Goal: Task Accomplishment & Management: Complete application form

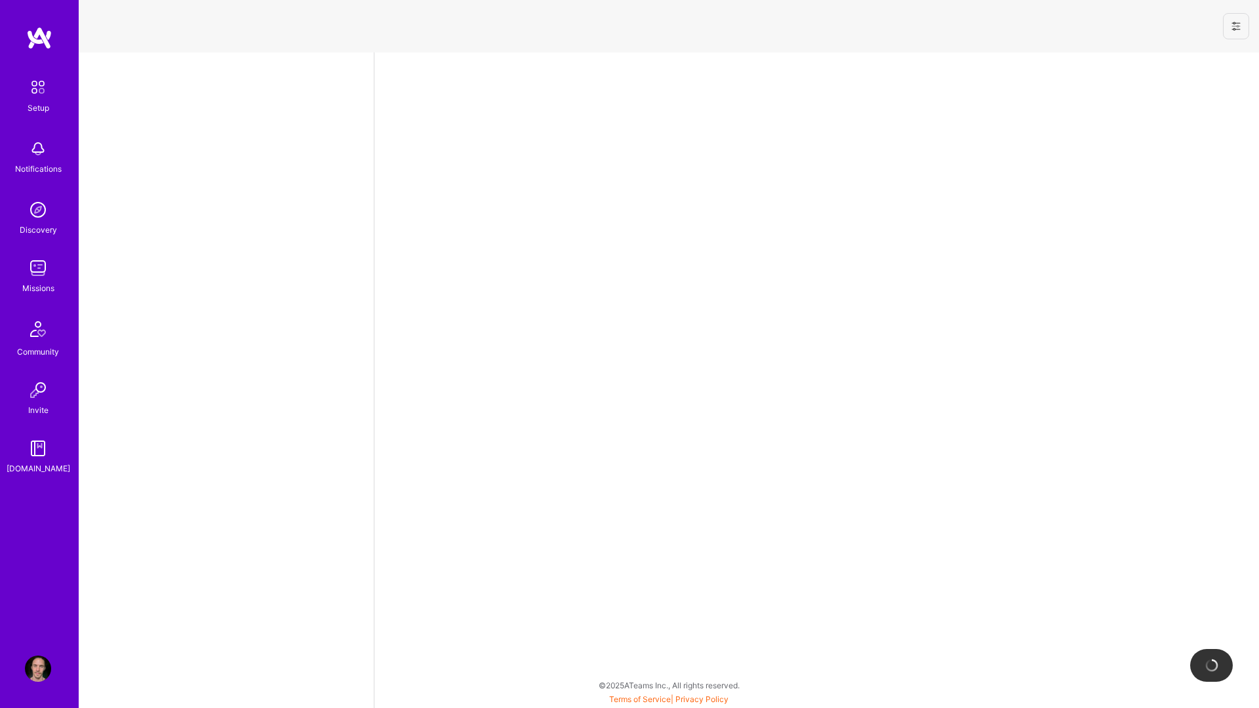
select select "SE"
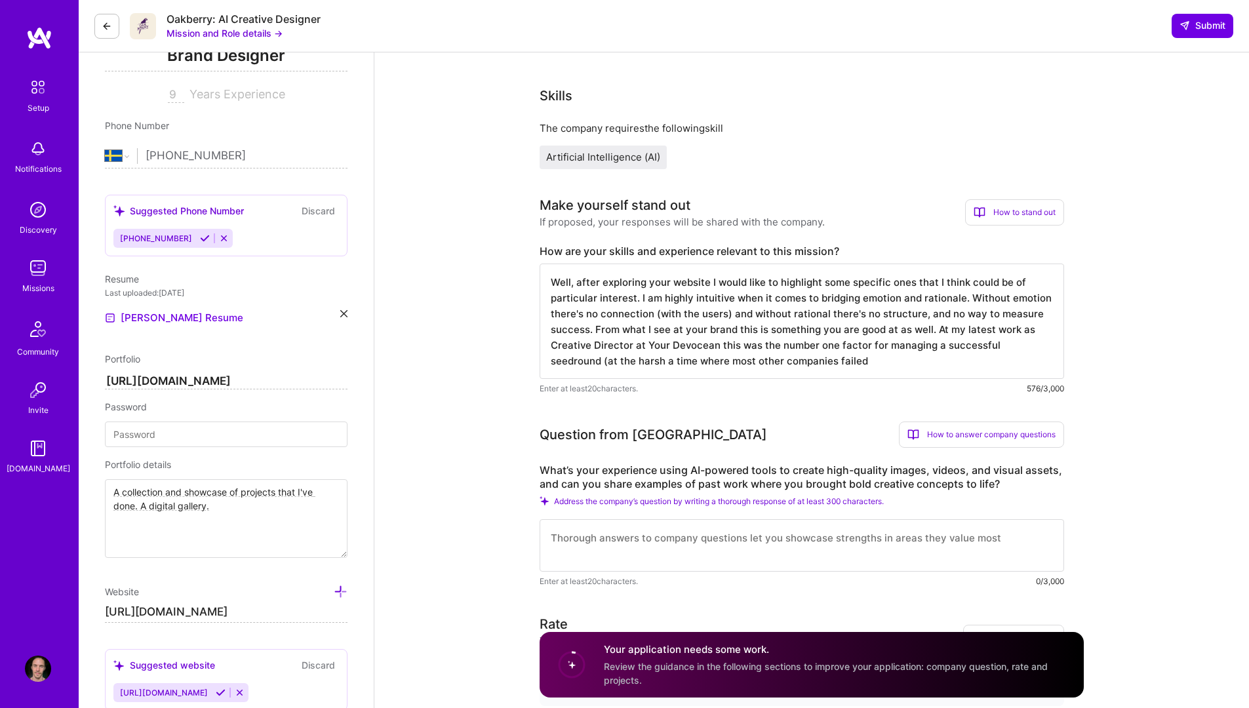
scroll to position [206, 0]
click at [875, 304] on textarea "Well, after exploring your website I would like to highlight some specific ones…" at bounding box center [802, 320] width 525 height 115
click at [890, 360] on textarea "Well, after exploring your website I would like to highlight some specific ones…" at bounding box center [802, 320] width 525 height 115
click at [917, 359] on textarea "Well, after exploring your website I would like to highlight some specific ones…" at bounding box center [802, 320] width 525 height 115
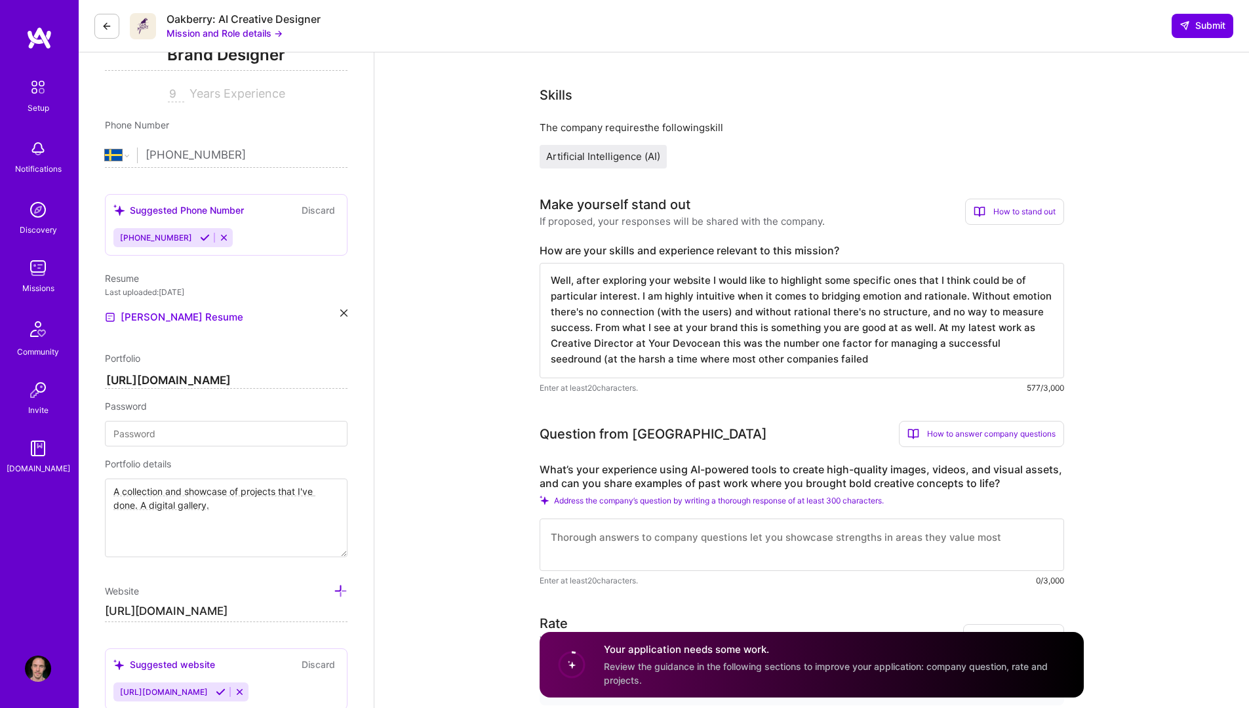
drag, startPoint x: 573, startPoint y: 358, endPoint x: 587, endPoint y: 381, distance: 27.1
click at [573, 358] on textarea "Well, after exploring your website I would like to highlight some specific ones…" at bounding box center [802, 320] width 525 height 115
click at [871, 358] on textarea "Well, after exploring your website I would like to highlight some specific ones…" at bounding box center [802, 320] width 525 height 115
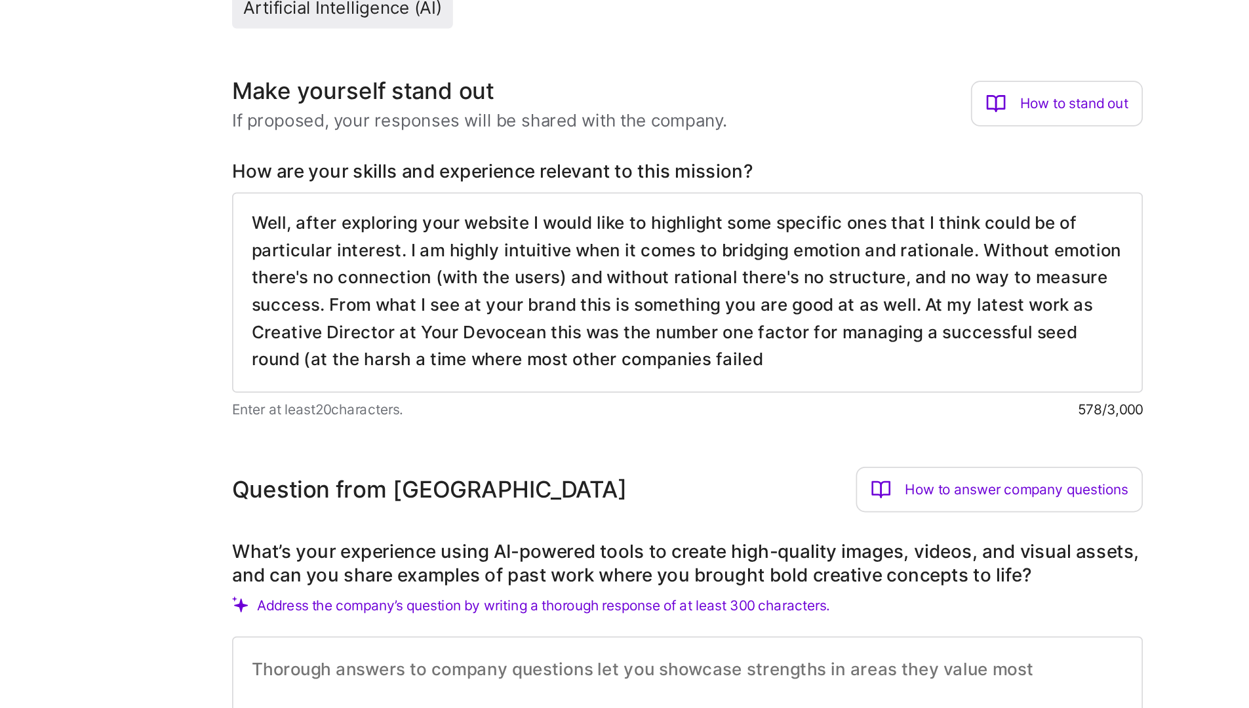
click at [879, 358] on textarea "Well, after exploring your website I would like to highlight some specific ones…" at bounding box center [802, 320] width 525 height 115
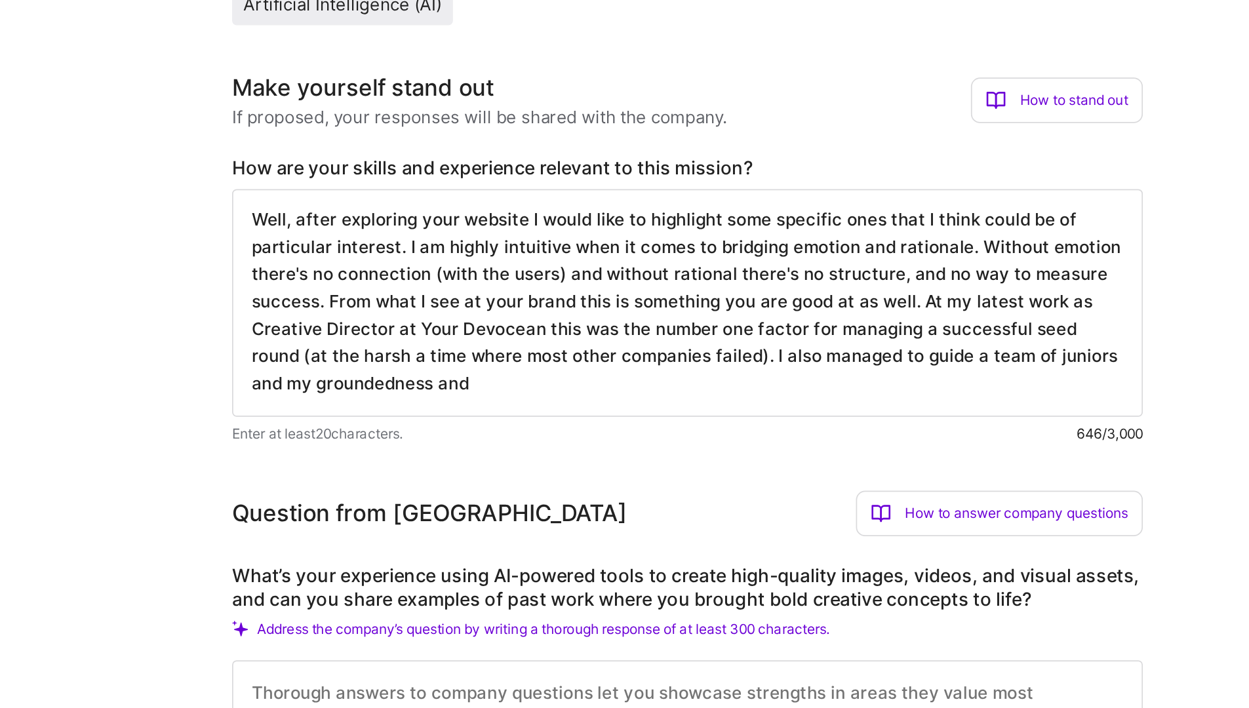
click at [708, 387] on textarea "Well, after exploring your website I would like to highlight some specific ones…" at bounding box center [802, 328] width 525 height 131
click at [654, 375] on textarea "Well, after exploring your website I would like to highlight some specific ones…" at bounding box center [802, 328] width 525 height 131
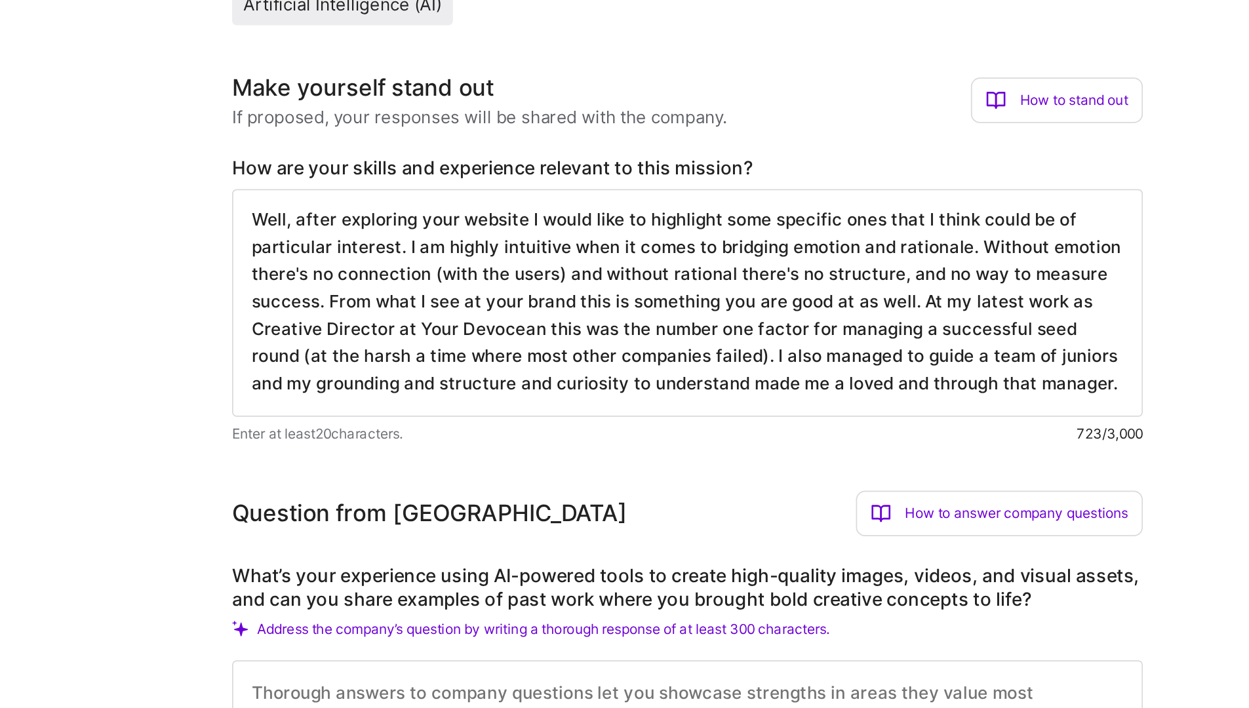
scroll to position [0, 0]
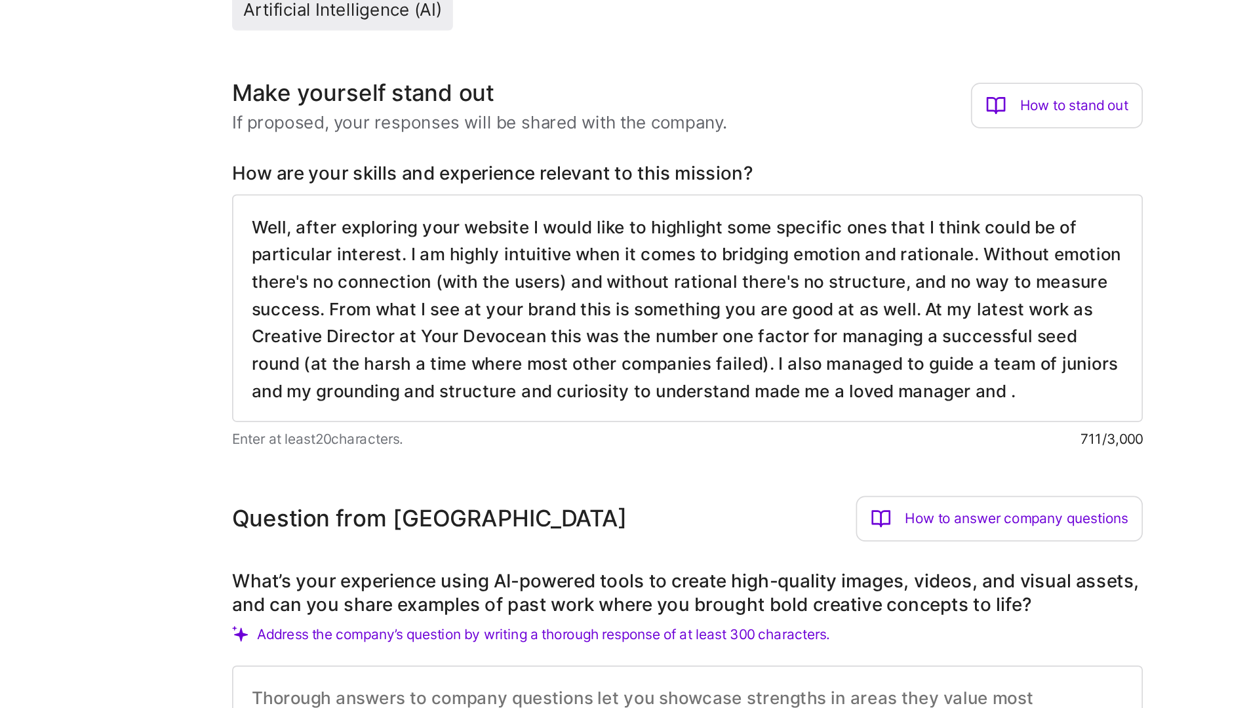
drag, startPoint x: 660, startPoint y: 376, endPoint x: 663, endPoint y: 386, distance: 10.6
click at [660, 376] on textarea "Well, after exploring your website I would like to highlight some specific ones…" at bounding box center [802, 328] width 525 height 131
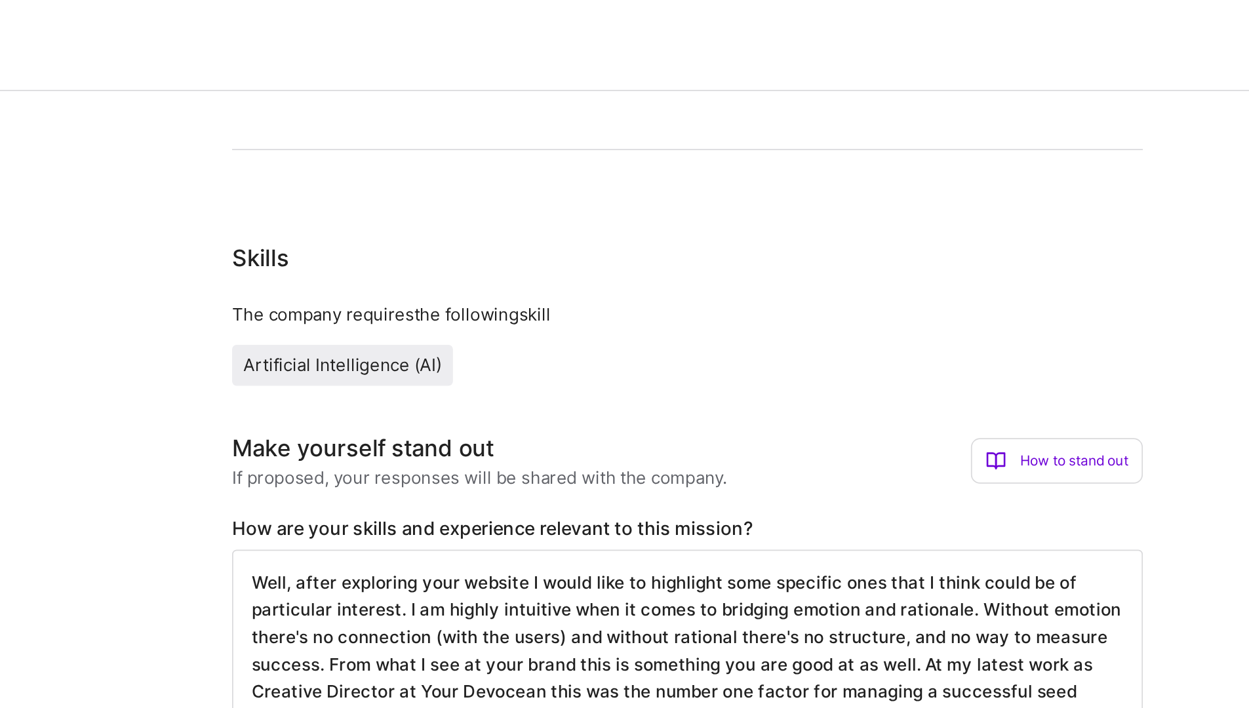
scroll to position [149, 0]
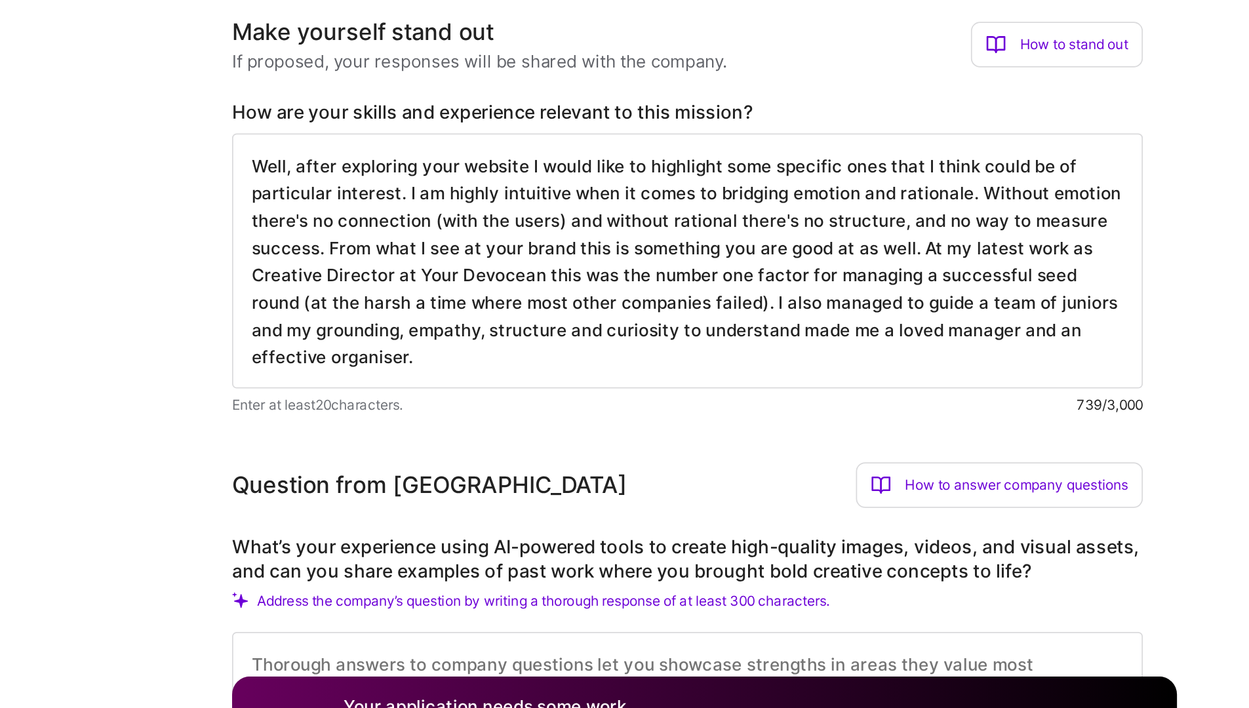
click at [709, 451] on textarea "Well, after exploring your website I would like to highlight some specific ones…" at bounding box center [802, 392] width 525 height 147
click at [665, 449] on textarea "Well, after exploring your website I would like to highlight some specific ones…" at bounding box center [802, 392] width 525 height 147
click at [940, 452] on textarea "Well, after exploring your website I would like to highlight some specific ones…" at bounding box center [802, 392] width 525 height 147
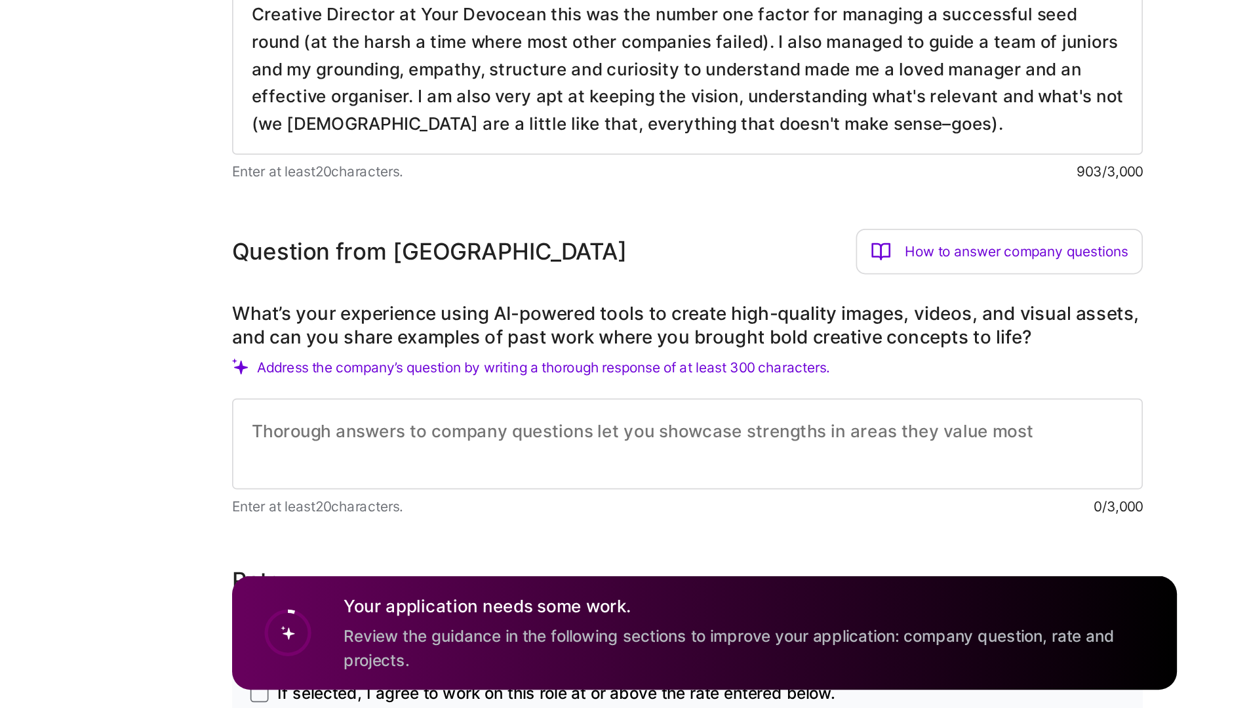
scroll to position [240, 0]
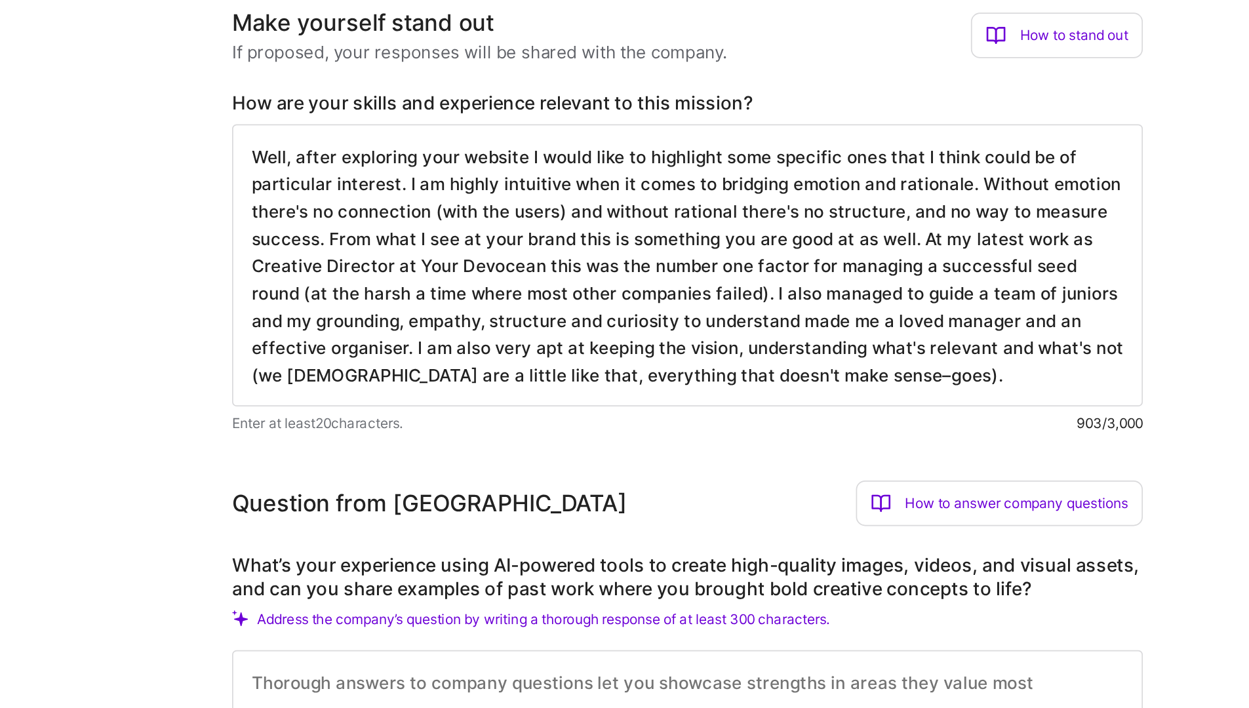
click at [943, 378] on textarea "Well, after exploring your website I would like to highlight some specific ones…" at bounding box center [802, 310] width 525 height 163
click at [942, 375] on textarea "Well, after exploring your website I would like to highlight some specific ones…" at bounding box center [802, 310] width 525 height 163
click at [845, 327] on textarea "Well, after exploring your website I would like to highlight some specific ones…" at bounding box center [802, 310] width 525 height 163
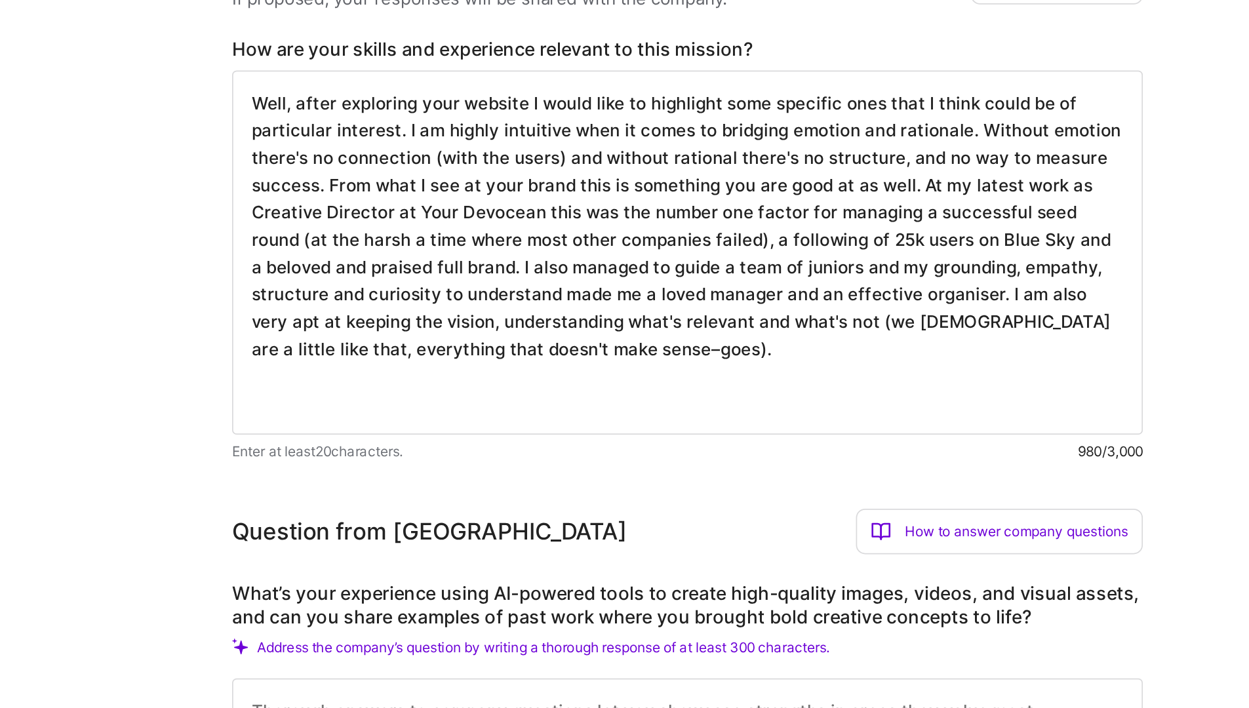
click at [605, 420] on textarea "Well, after exploring your website I would like to highlight some specific ones…" at bounding box center [802, 334] width 525 height 210
click at [702, 342] on textarea "Well, after exploring your website I would like to highlight some specific ones…" at bounding box center [802, 334] width 525 height 210
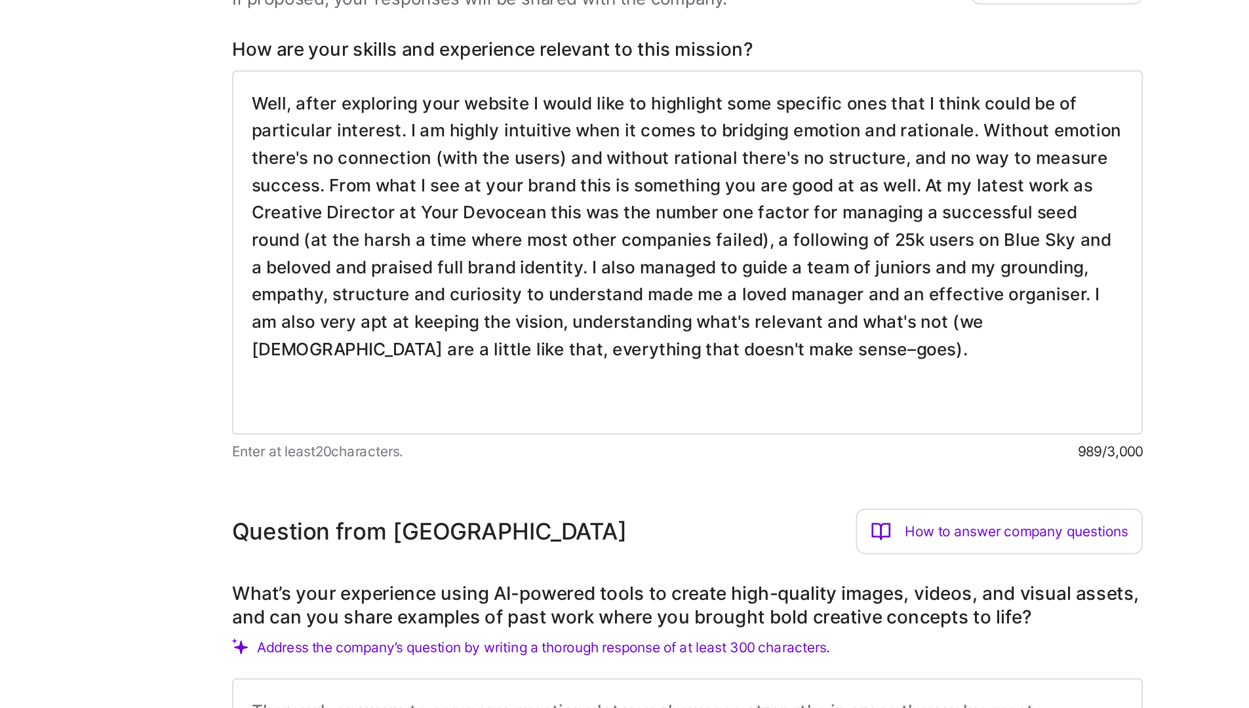
type textarea "Well, after exploring your website I would like to highlight some specific ones…"
